Goal: Complete application form

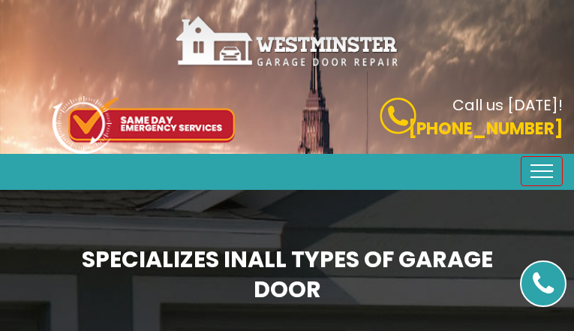
type input "fKfDReXRhihtwdXe"
type input "6810086697"
type input "[EMAIL_ADDRESS][DOMAIN_NAME]"
type input "sOvPOkdmcJSlUtUl"
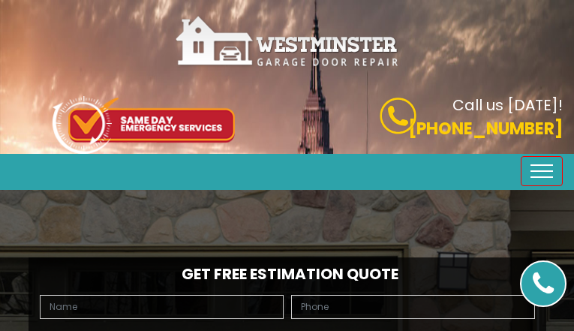
type input "pEuwKqOJMIl"
type input "5408061014"
type input "[EMAIL_ADDRESS][DOMAIN_NAME]"
type input "CTucdFlUSFkfbqHu"
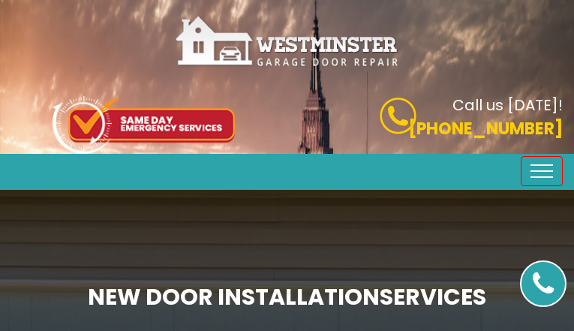
type input "WpmrpKtGJtiFen"
type input "6777610353"
type input "[EMAIL_ADDRESS][DOMAIN_NAME]"
type input "QPCnAXosTt"
